Goal: Find specific page/section: Find specific page/section

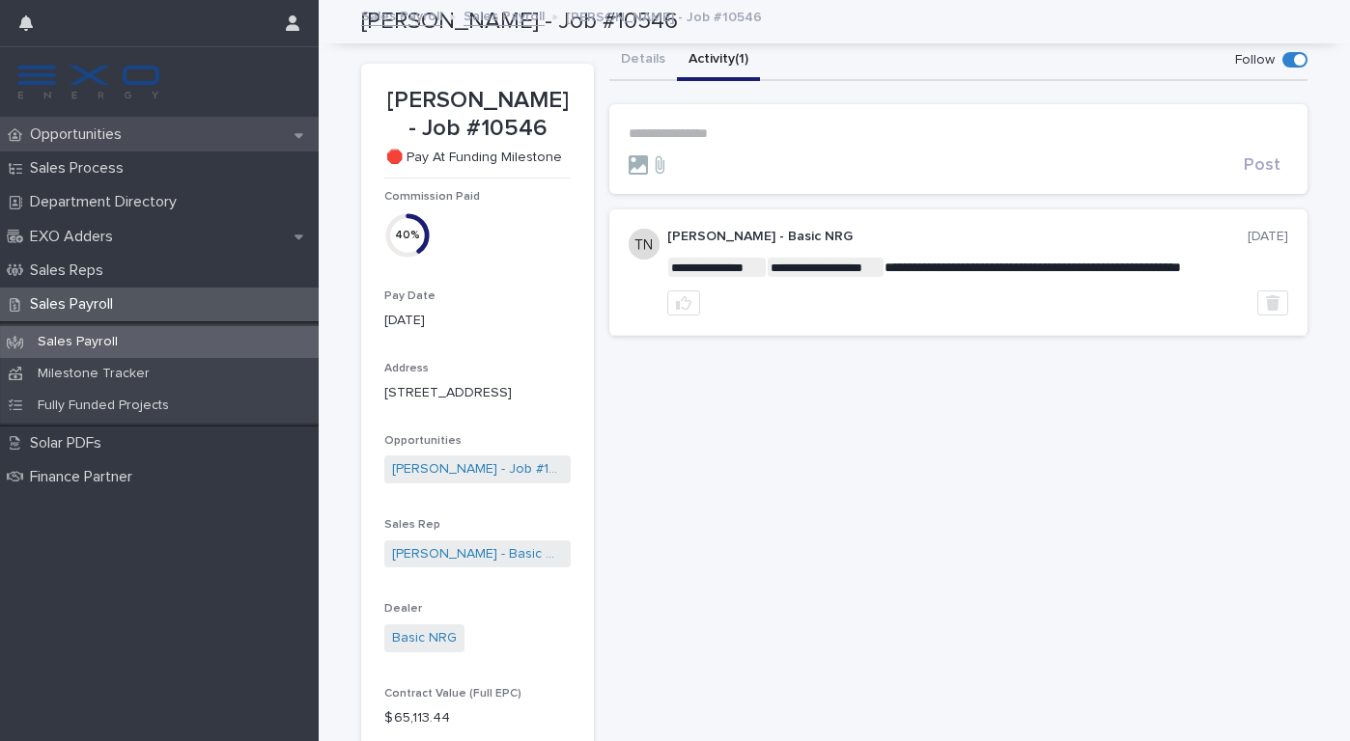
click at [66, 134] on p "Opportunities" at bounding box center [79, 135] width 115 height 18
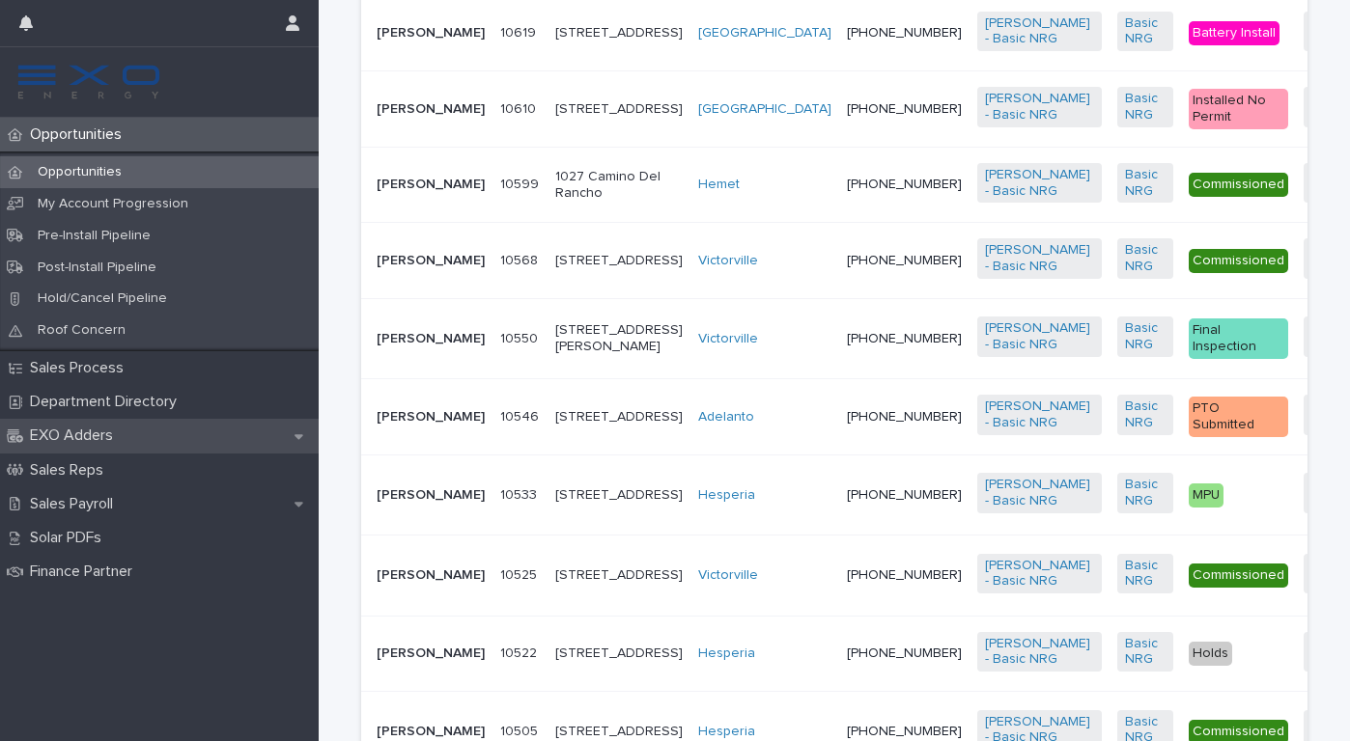
scroll to position [761, 0]
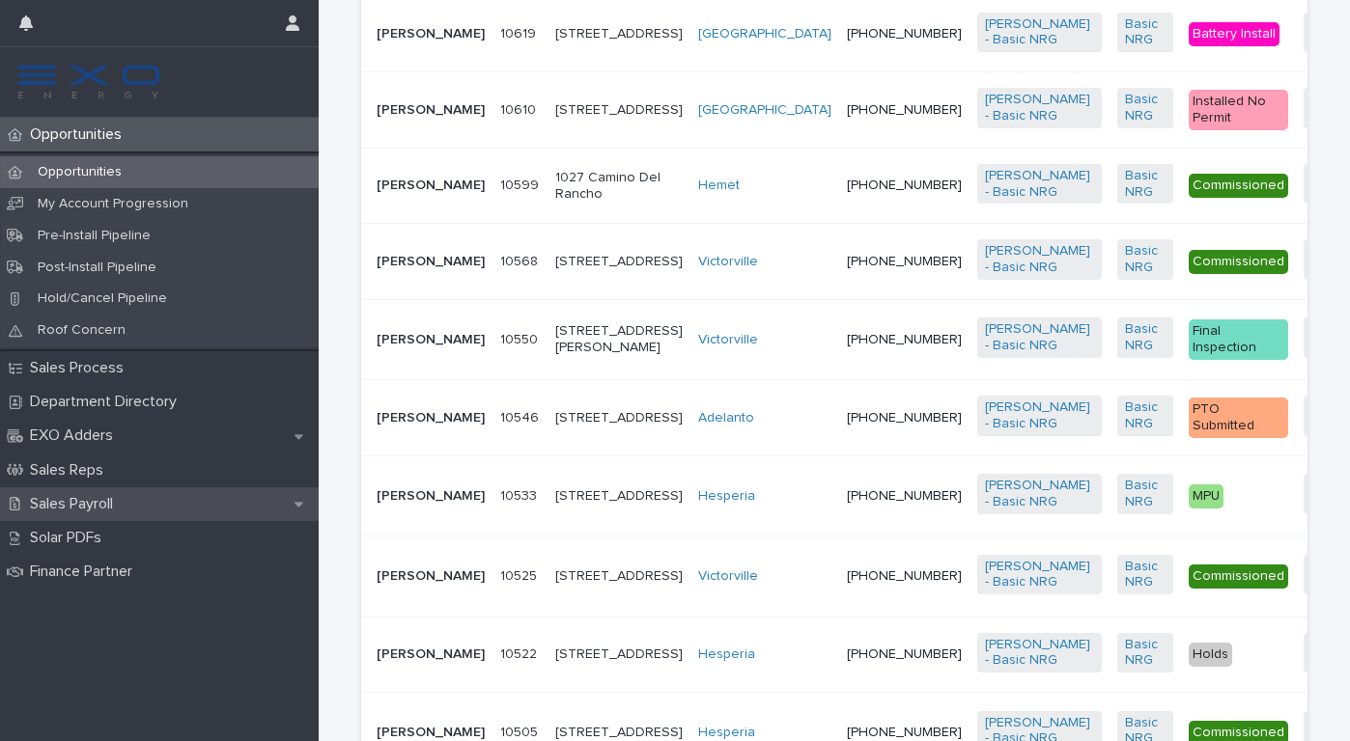
click at [125, 499] on p "Sales Payroll" at bounding box center [75, 504] width 106 height 18
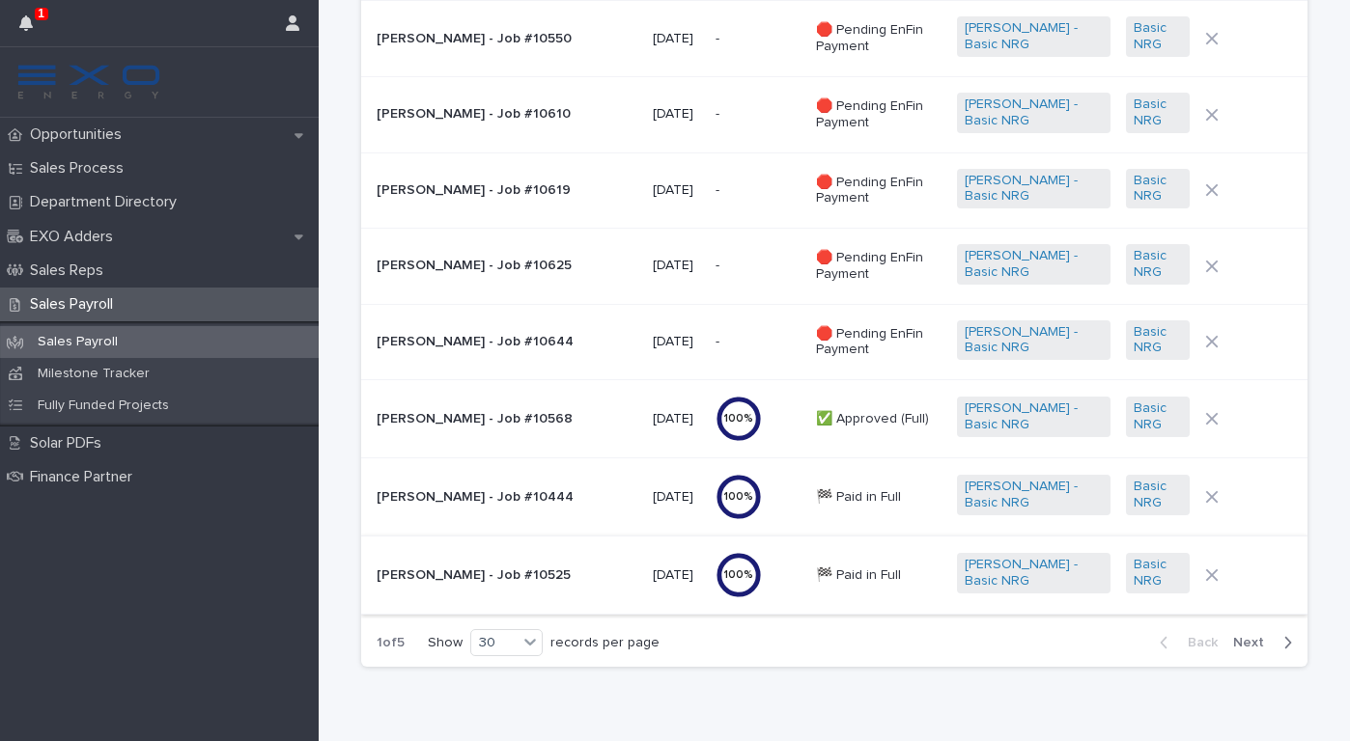
scroll to position [1888, 0]
click at [28, 30] on icon "button" at bounding box center [26, 22] width 14 height 15
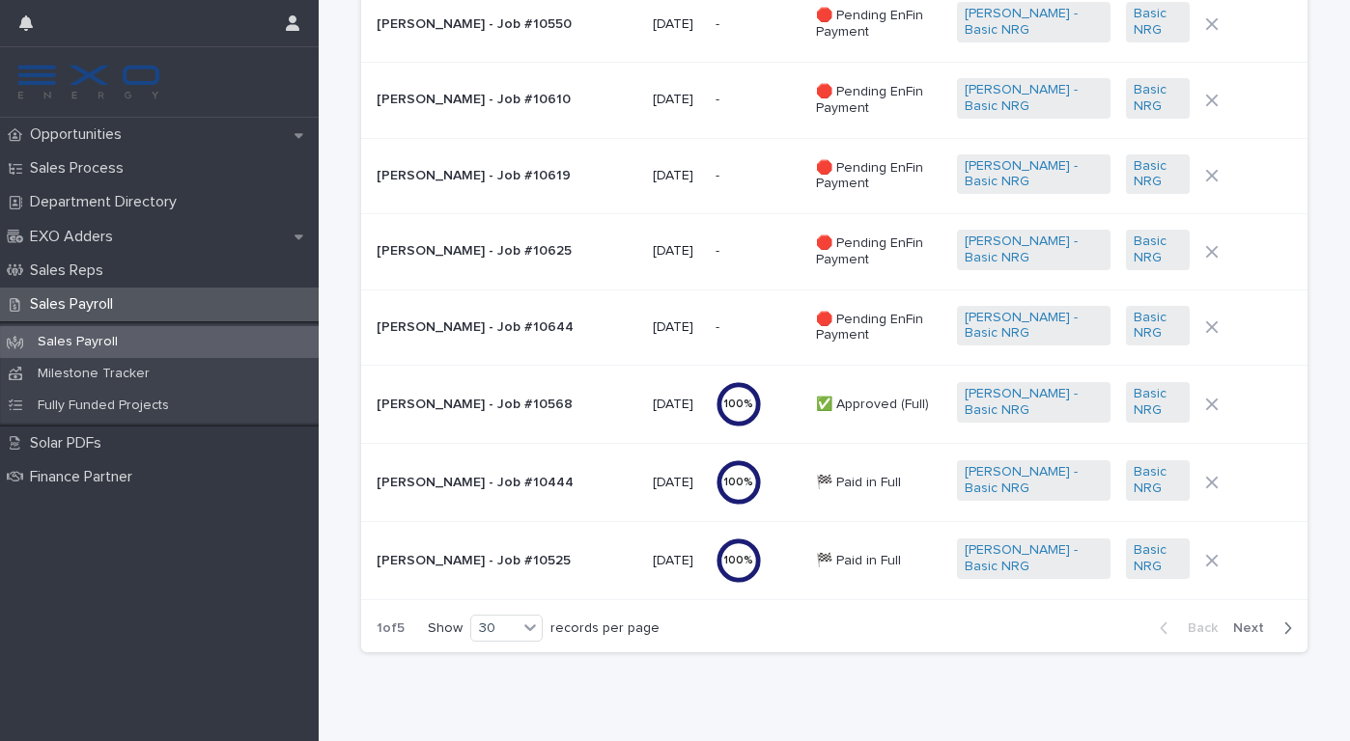
scroll to position [1903, 0]
click at [79, 131] on p "Opportunities" at bounding box center [79, 135] width 115 height 18
